Goal: Find specific fact: Find specific fact

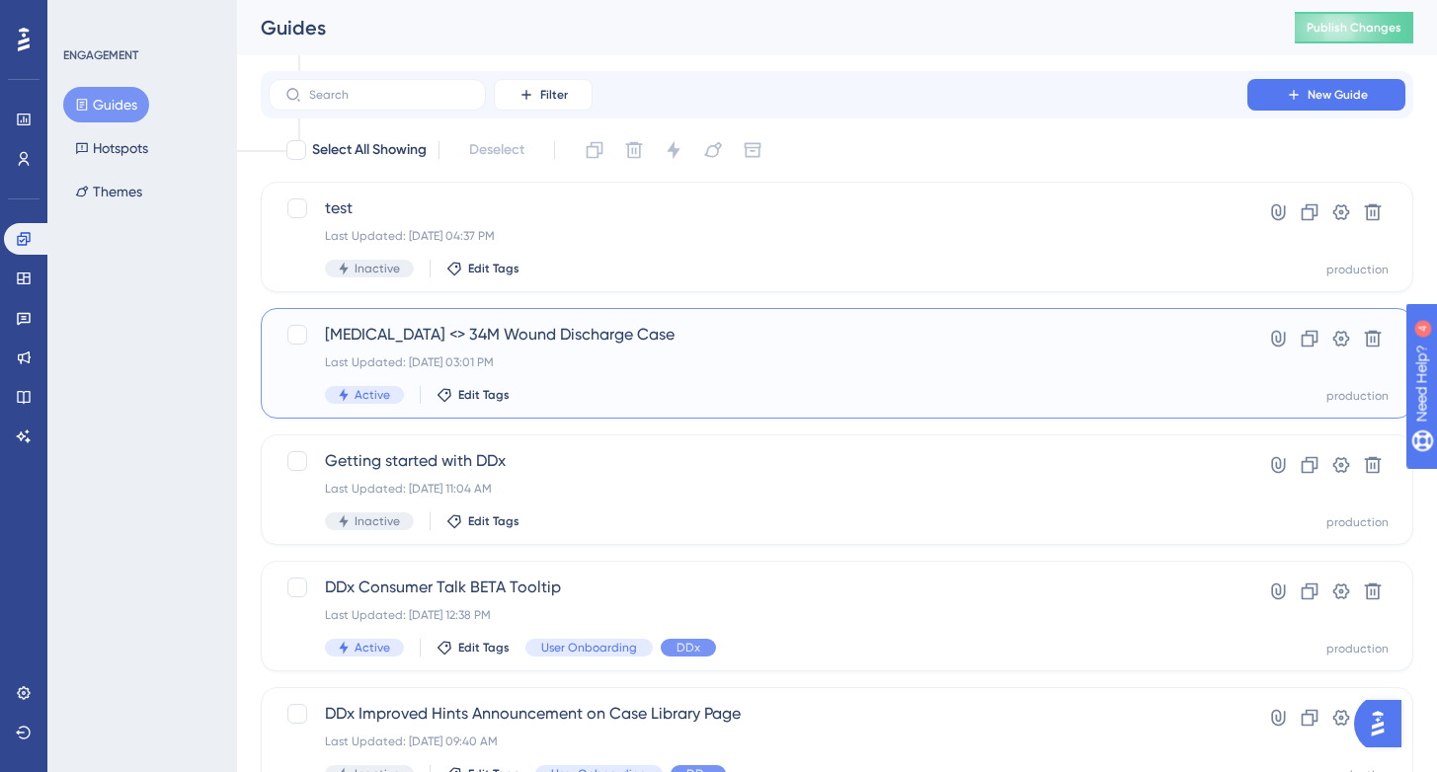
click at [621, 385] on div "[MEDICAL_DATA] <> 34M Wound Discharge Case Last Updated: [DATE] 03:01 PM Active…" at bounding box center [758, 363] width 866 height 81
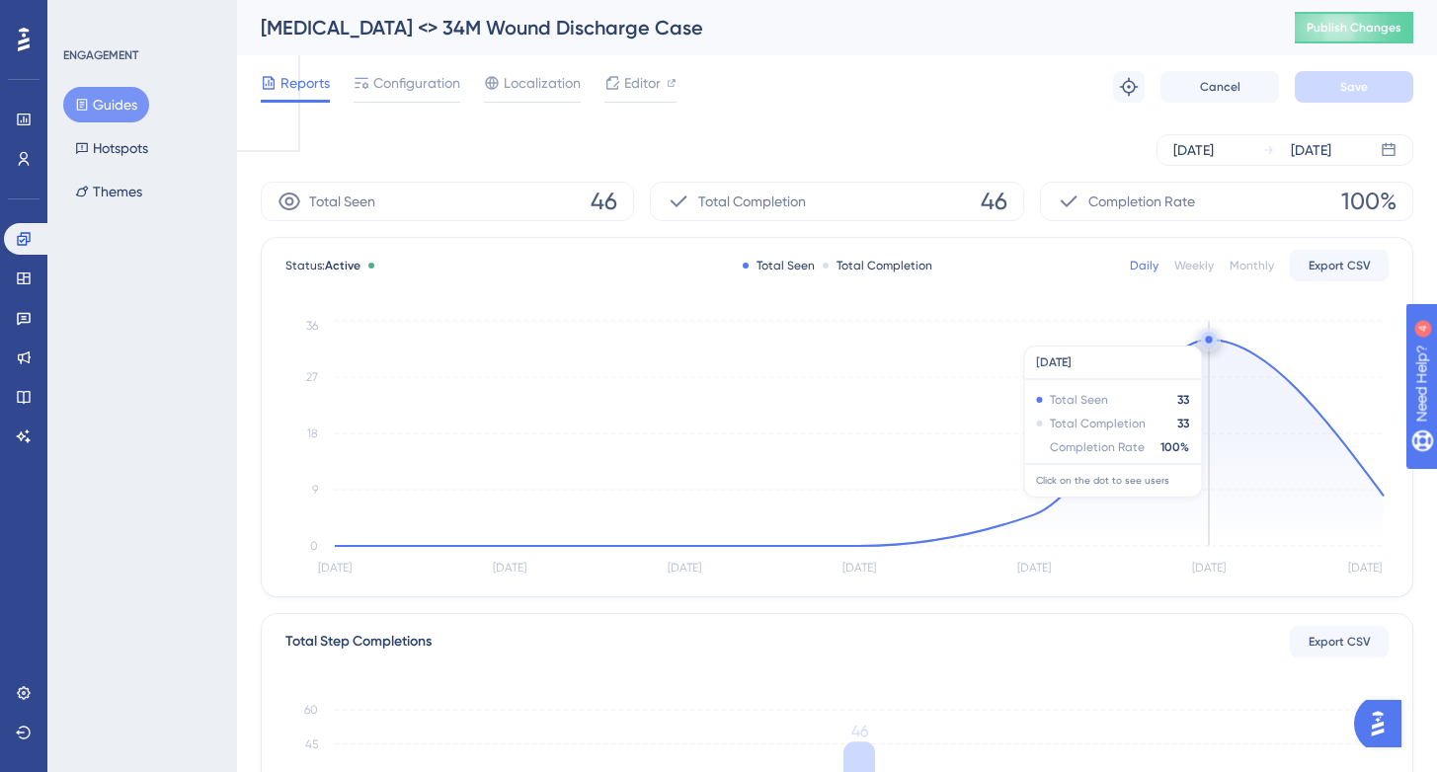
click at [1206, 336] on circle at bounding box center [1209, 340] width 16 height 16
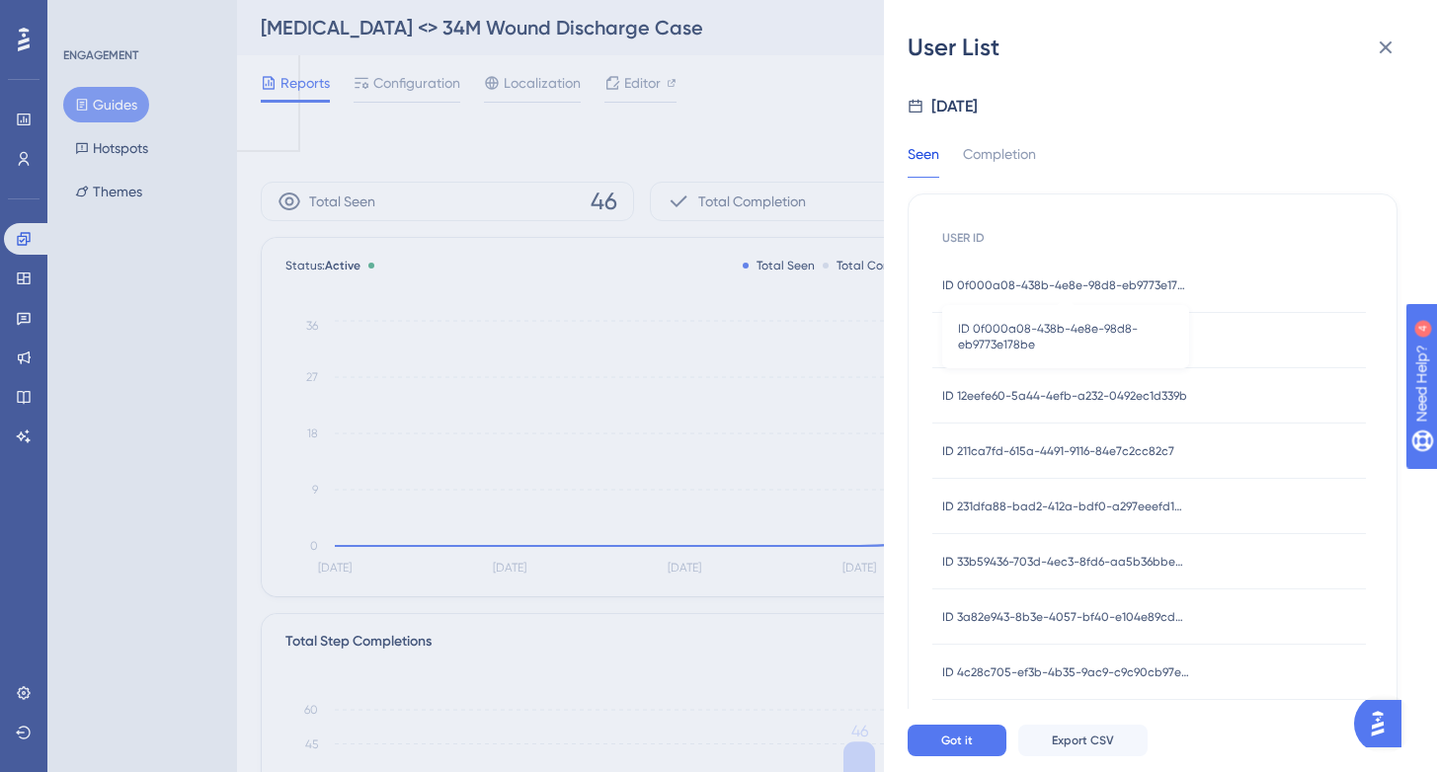
click at [1020, 287] on span "ID 0f000a08-438b-4e8e-98d8-eb9773e178be" at bounding box center [1065, 286] width 247 height 16
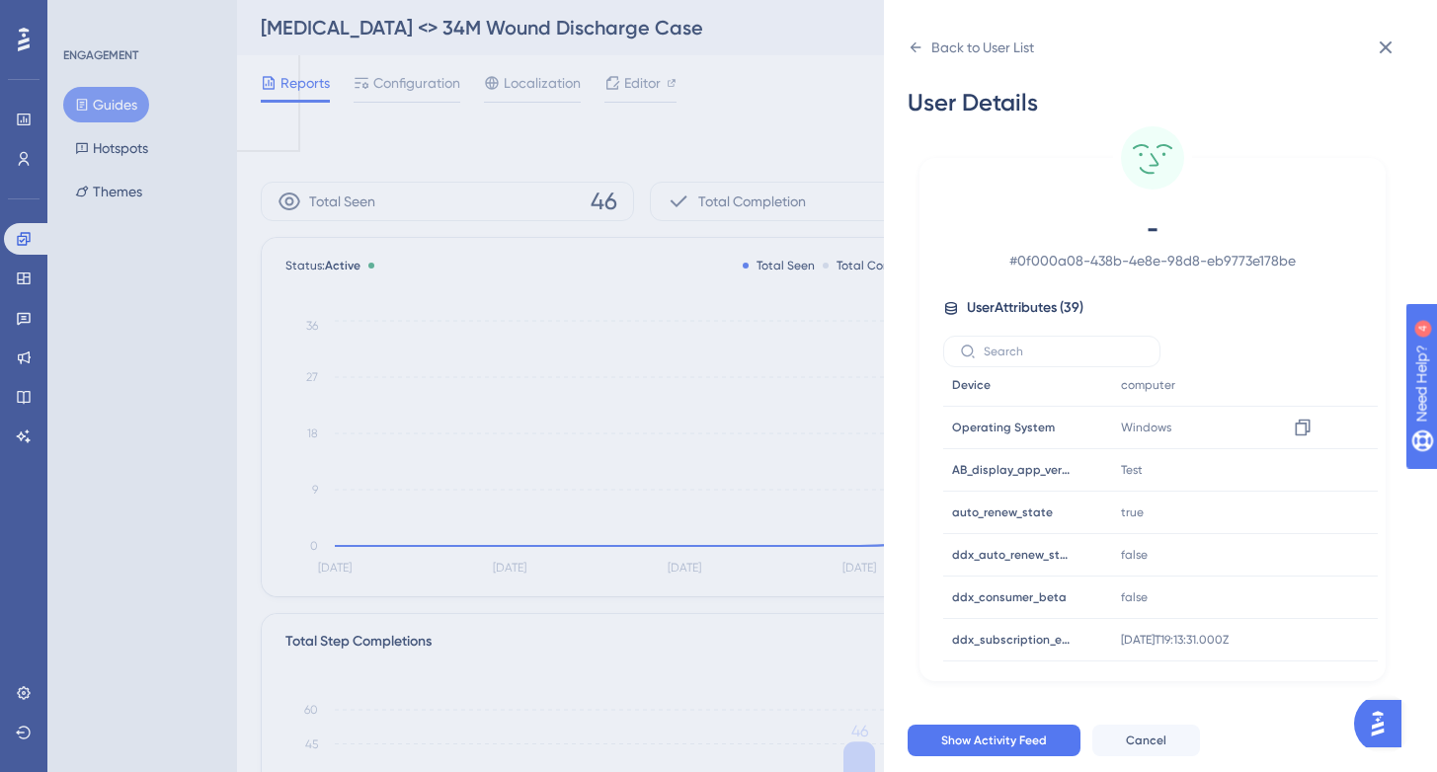
scroll to position [324, 0]
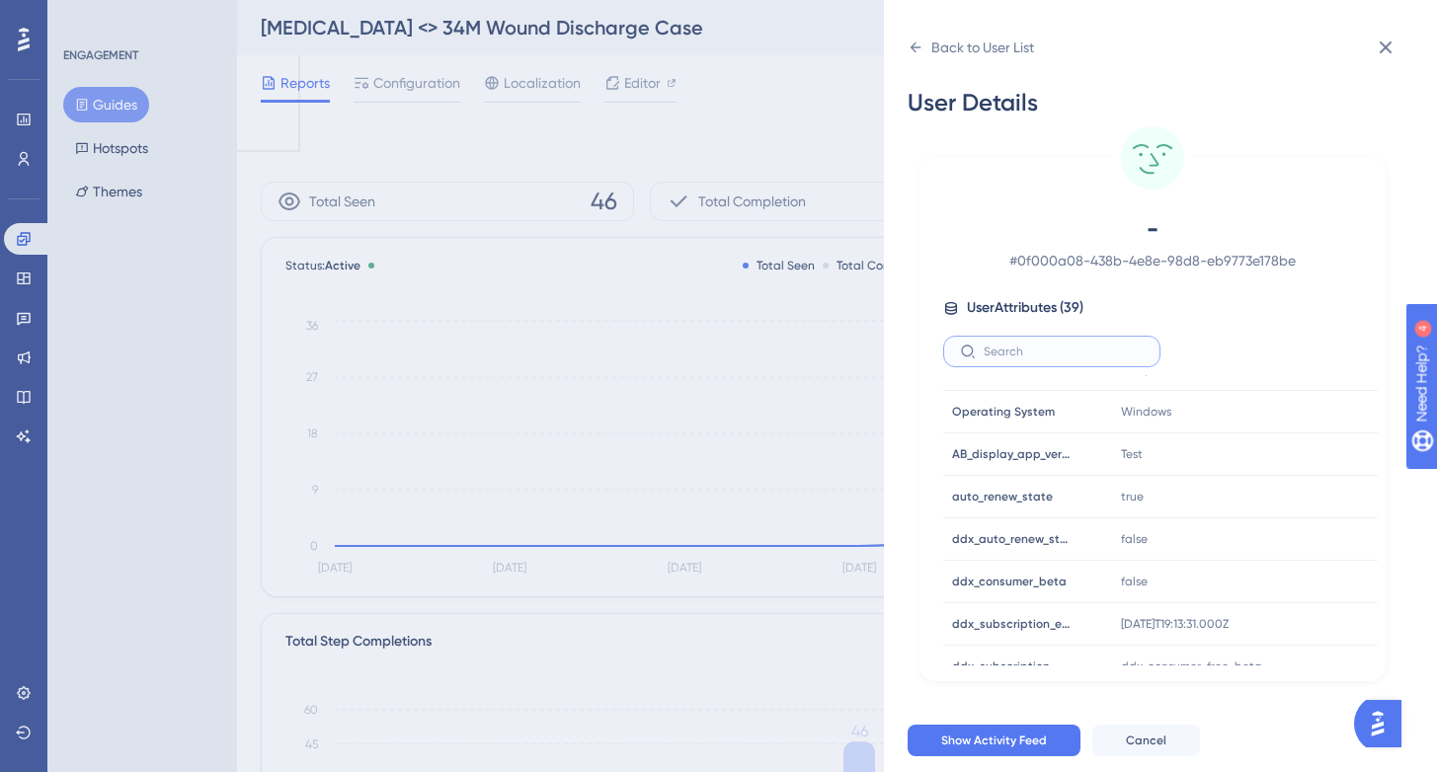
click at [1089, 345] on input "text" at bounding box center [1064, 352] width 160 height 14
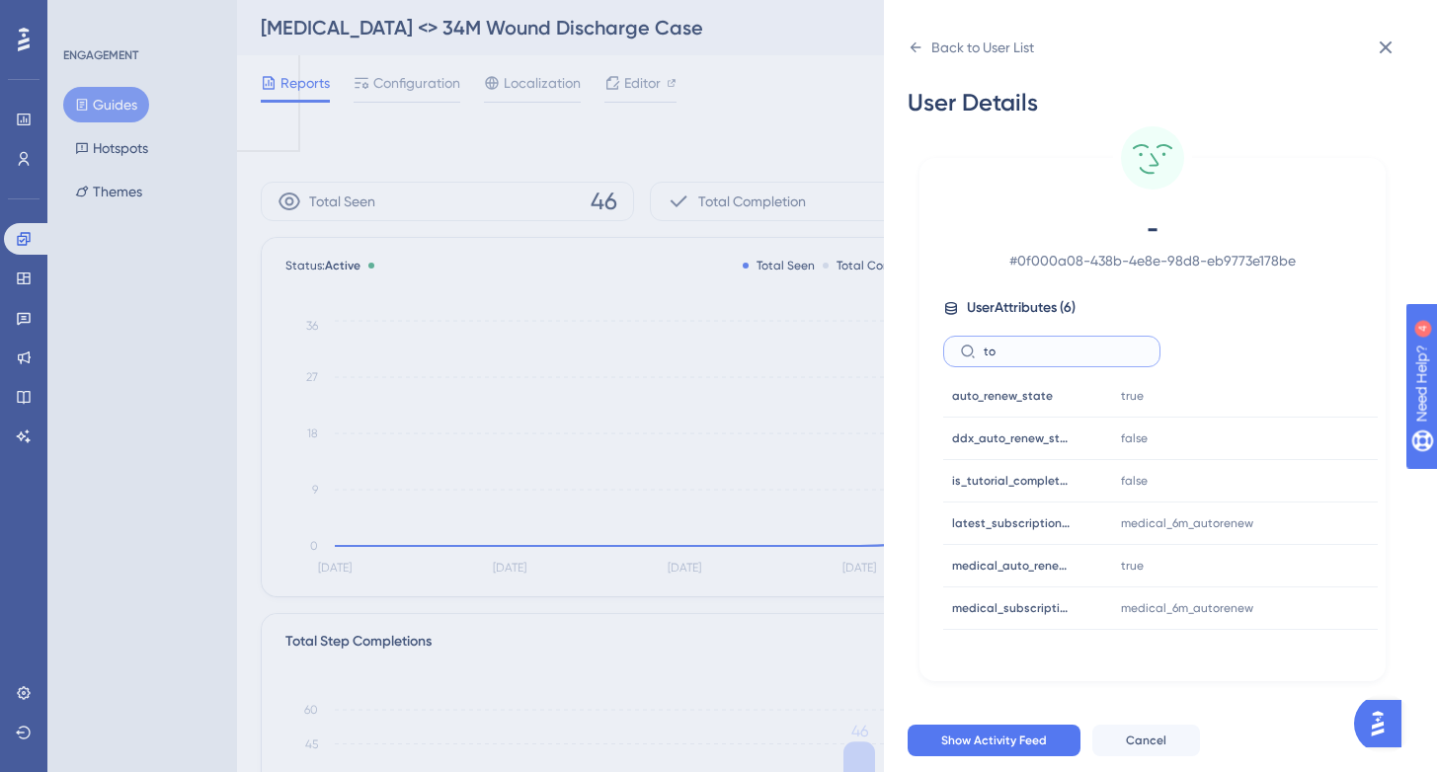
type input "t"
type input "a"
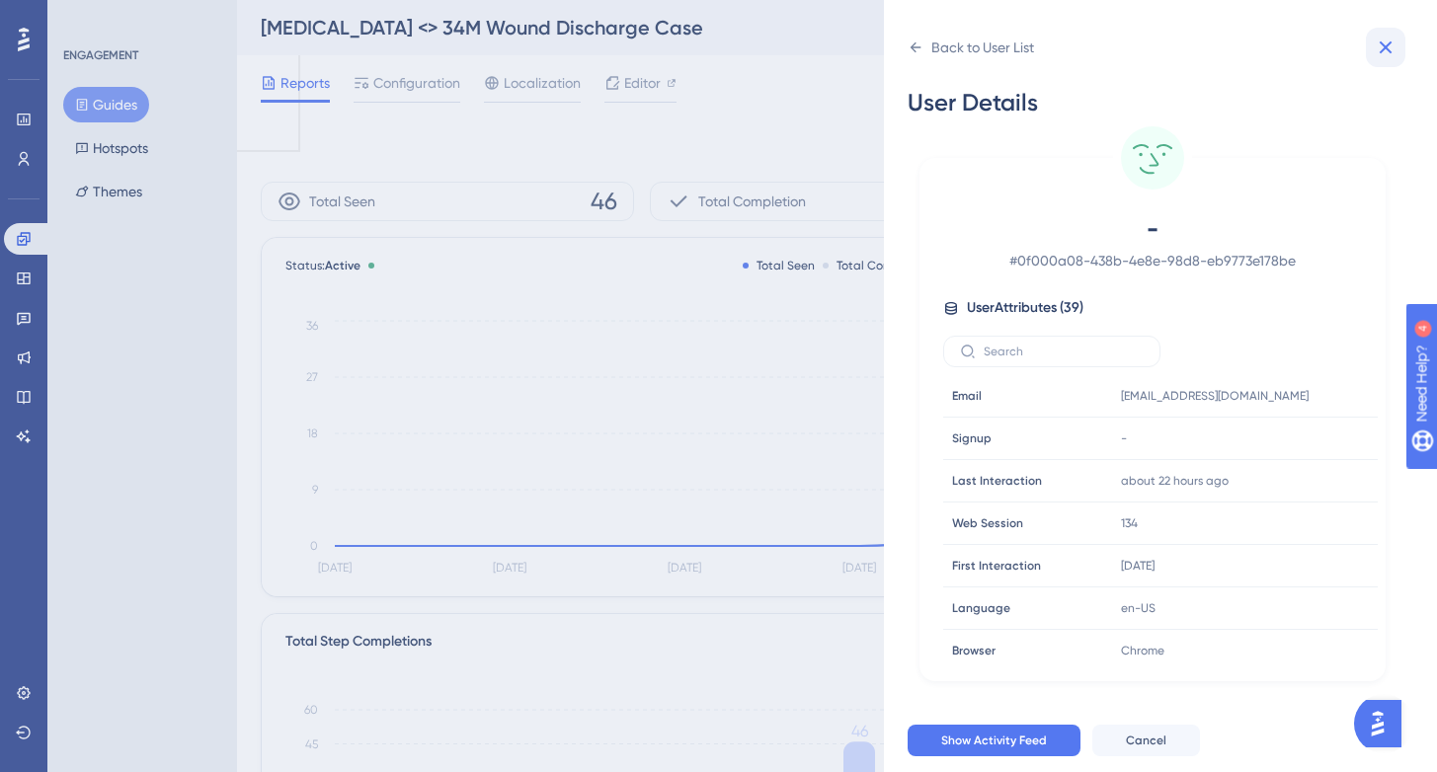
click at [1392, 45] on icon at bounding box center [1386, 48] width 24 height 24
